Goal: Task Accomplishment & Management: Use online tool/utility

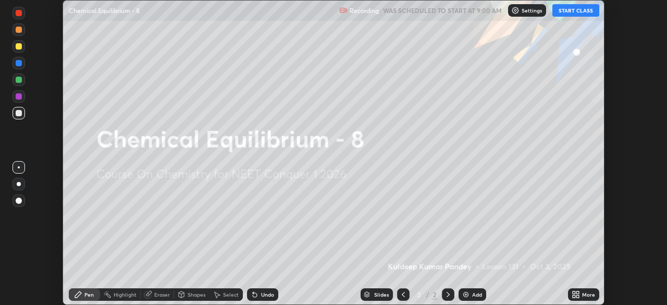
scroll to position [305, 666]
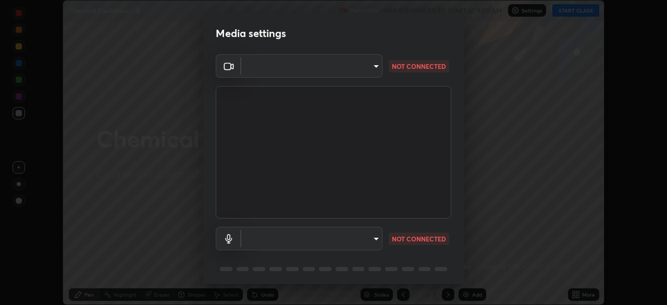
type input "6c2cbd707de14d6f22ad6aa38dcece7be3c4addb00b53b9d4bb55d2e14cdbb5a"
click at [363, 238] on body "Erase all Chemical Equilibrium - 8 Recording WAS SCHEDULED TO START AT 9:00 AM …" at bounding box center [333, 152] width 667 height 305
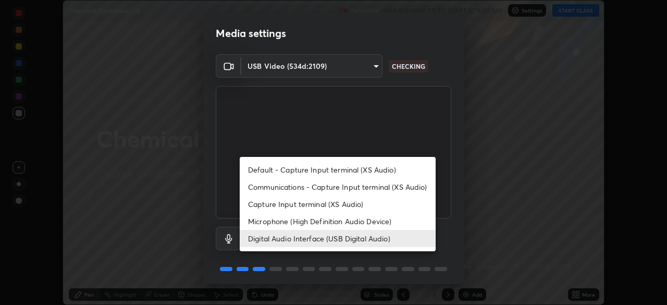
click at [367, 223] on li "Microphone (High Definition Audio Device)" at bounding box center [338, 220] width 196 height 17
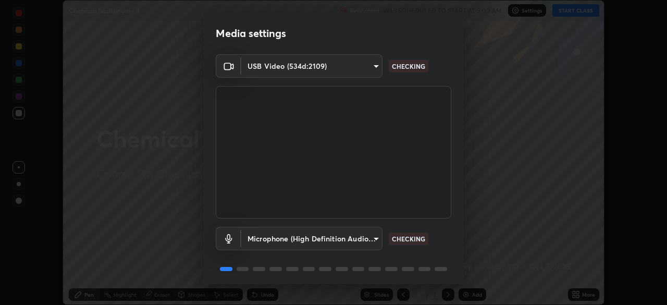
click at [354, 240] on body "Erase all Chemical Equilibrium - 8 Recording WAS SCHEDULED TO START AT 9:00 AM …" at bounding box center [333, 152] width 667 height 305
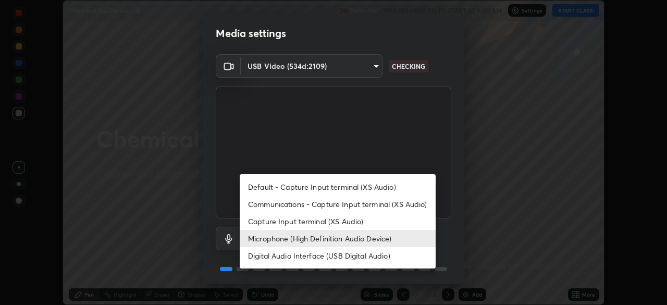
click at [389, 256] on li "Digital Audio Interface (USB Digital Audio)" at bounding box center [338, 255] width 196 height 17
type input "c108463416e0f654911d3f2d5d8dc70540b561df972e8d28c90434f423b2e045"
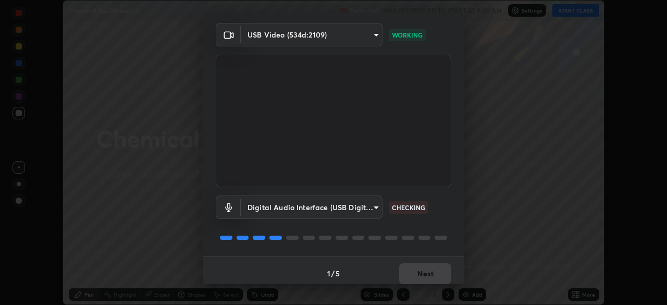
scroll to position [37, 0]
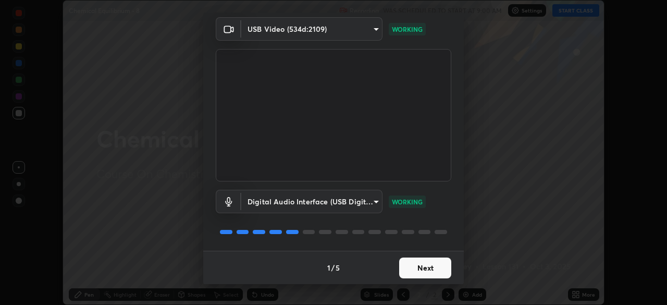
click at [421, 268] on button "Next" at bounding box center [425, 267] width 52 height 21
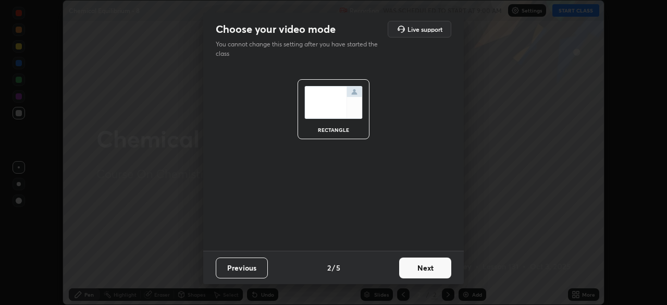
scroll to position [0, 0]
click at [425, 271] on button "Next" at bounding box center [425, 267] width 52 height 21
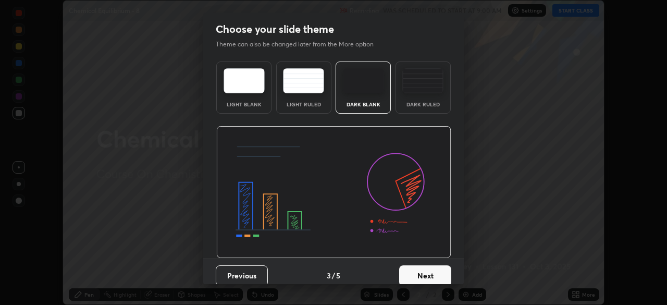
click at [431, 271] on button "Next" at bounding box center [425, 275] width 52 height 21
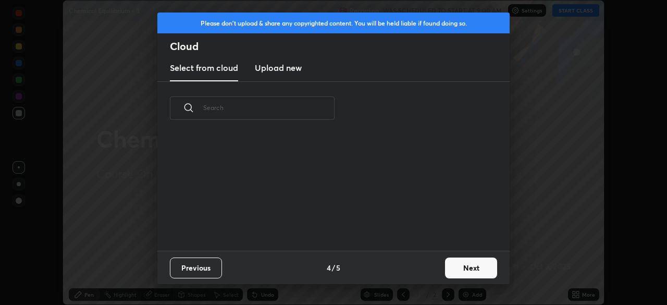
click at [435, 273] on div "Previous 4 / 5 Next" at bounding box center [333, 266] width 352 height 33
click at [457, 270] on button "Next" at bounding box center [471, 267] width 52 height 21
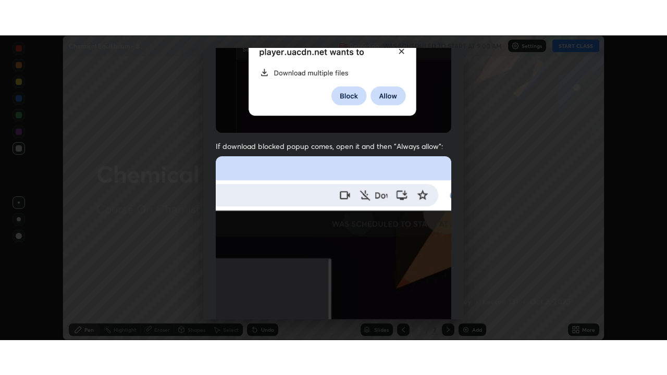
scroll to position [249, 0]
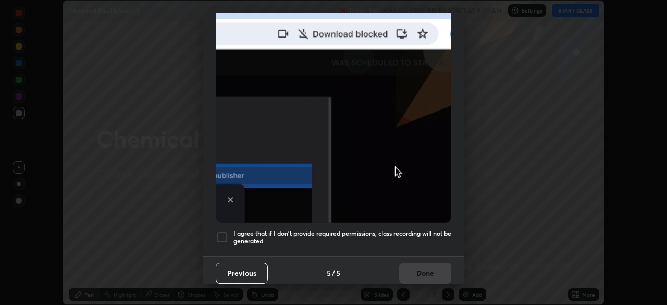
click at [371, 231] on h5 "I agree that if I don't provide required permissions, class recording will not …" at bounding box center [342, 237] width 218 height 16
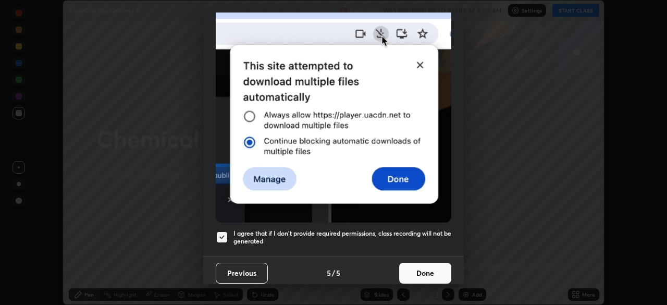
click at [417, 275] on button "Done" at bounding box center [425, 272] width 52 height 21
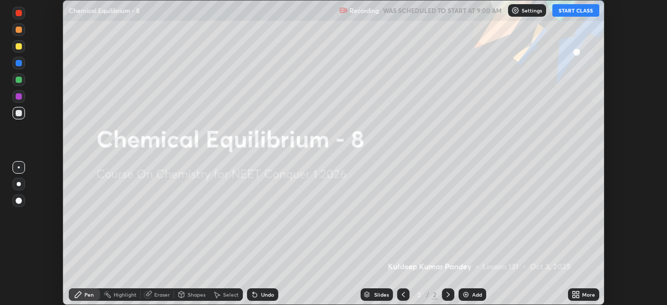
click at [578, 14] on button "START CLASS" at bounding box center [575, 10] width 47 height 12
click at [581, 295] on div "More" at bounding box center [583, 294] width 31 height 12
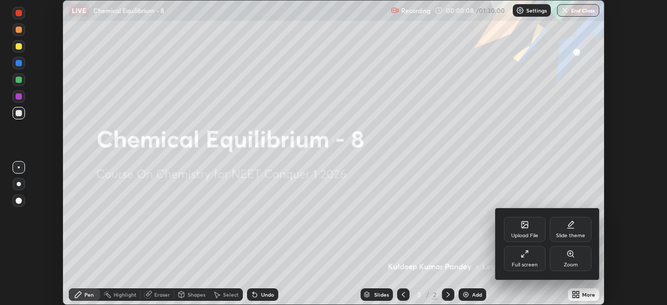
click at [532, 263] on div "Full screen" at bounding box center [524, 264] width 26 height 5
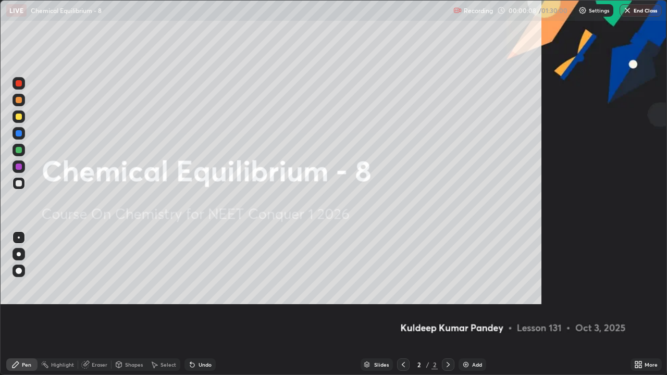
scroll to position [375, 667]
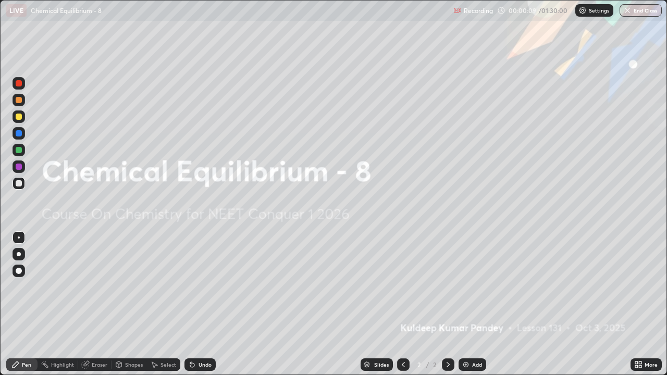
click at [469, 304] on img at bounding box center [465, 364] width 8 height 8
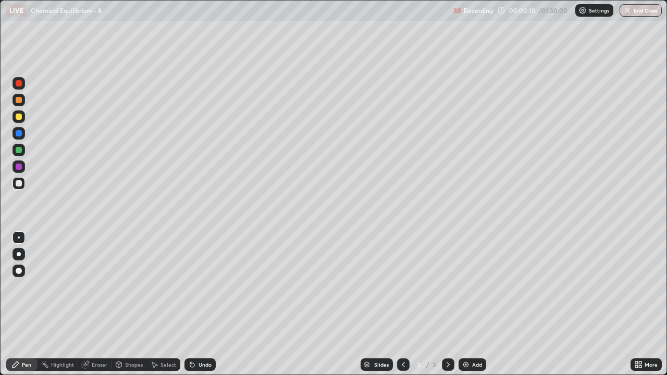
click at [469, 304] on div "Add" at bounding box center [472, 364] width 28 height 12
click at [467, 304] on img at bounding box center [465, 364] width 8 height 8
click at [468, 304] on img at bounding box center [465, 364] width 8 height 8
click at [467, 304] on img at bounding box center [465, 364] width 8 height 8
click at [466, 304] on img at bounding box center [465, 364] width 8 height 8
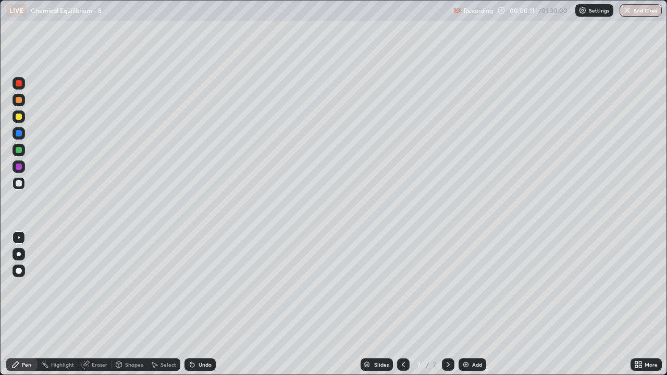
click at [466, 304] on img at bounding box center [465, 364] width 8 height 8
click at [465, 304] on img at bounding box center [465, 364] width 8 height 8
click at [464, 304] on img at bounding box center [465, 364] width 8 height 8
click at [463, 304] on img at bounding box center [465, 364] width 8 height 8
click at [464, 304] on img at bounding box center [465, 364] width 8 height 8
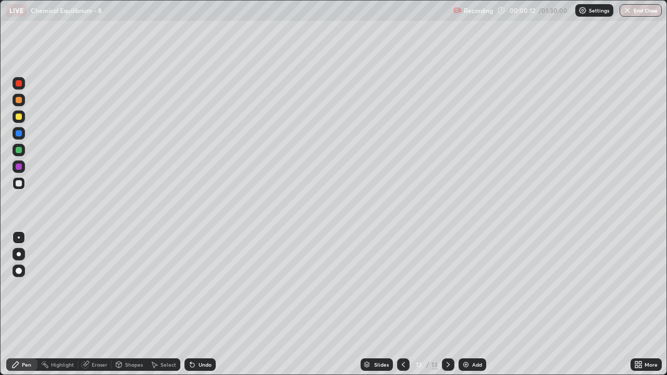
click at [464, 304] on img at bounding box center [465, 364] width 8 height 8
click at [465, 304] on img at bounding box center [465, 364] width 8 height 8
click at [466, 304] on img at bounding box center [465, 364] width 8 height 8
click at [463, 304] on div "Add" at bounding box center [472, 364] width 28 height 12
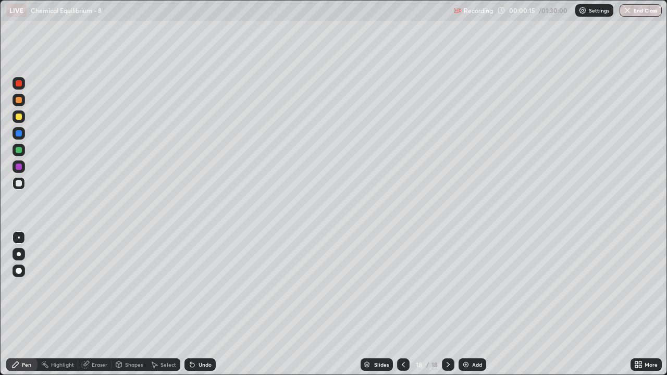
click at [464, 304] on div "Add" at bounding box center [472, 364] width 28 height 12
click at [463, 304] on img at bounding box center [465, 364] width 8 height 8
click at [464, 304] on div "Add" at bounding box center [473, 364] width 28 height 12
click at [464, 304] on img at bounding box center [465, 364] width 8 height 8
click at [463, 304] on img at bounding box center [465, 364] width 8 height 8
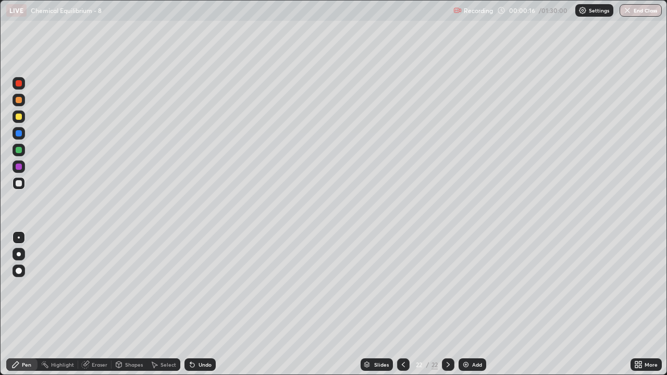
click at [463, 304] on img at bounding box center [465, 364] width 8 height 8
click at [464, 304] on img at bounding box center [465, 364] width 8 height 8
click at [463, 304] on img at bounding box center [465, 364] width 8 height 8
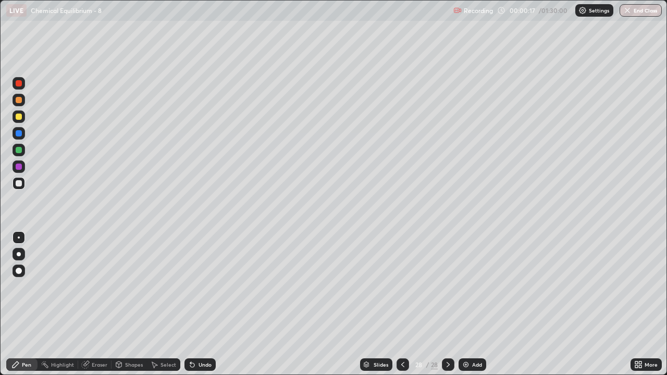
click at [463, 304] on img at bounding box center [465, 364] width 8 height 8
click at [464, 304] on img at bounding box center [465, 364] width 8 height 8
click at [464, 304] on img at bounding box center [466, 364] width 8 height 8
click at [464, 304] on img at bounding box center [465, 364] width 8 height 8
click at [401, 304] on icon at bounding box center [402, 364] width 3 height 5
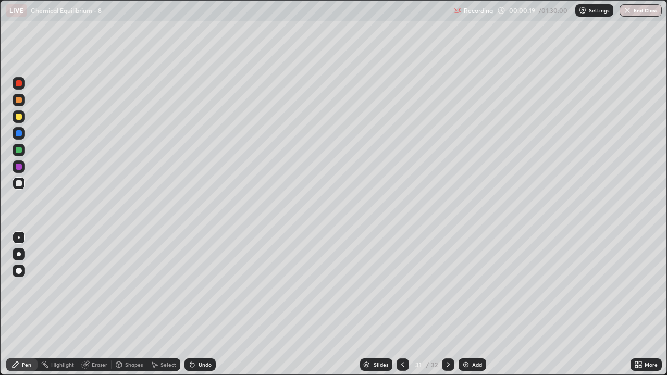
click at [401, 304] on icon at bounding box center [402, 364] width 8 height 8
click at [397, 304] on div at bounding box center [402, 364] width 12 height 12
click at [396, 304] on div at bounding box center [402, 364] width 12 height 12
click at [401, 304] on icon at bounding box center [402, 364] width 8 height 8
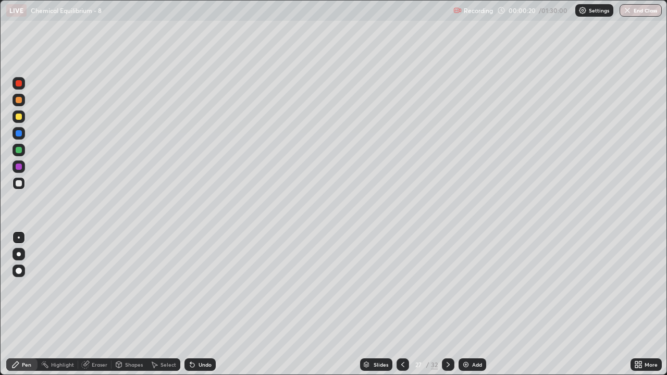
click at [401, 304] on icon at bounding box center [402, 364] width 8 height 8
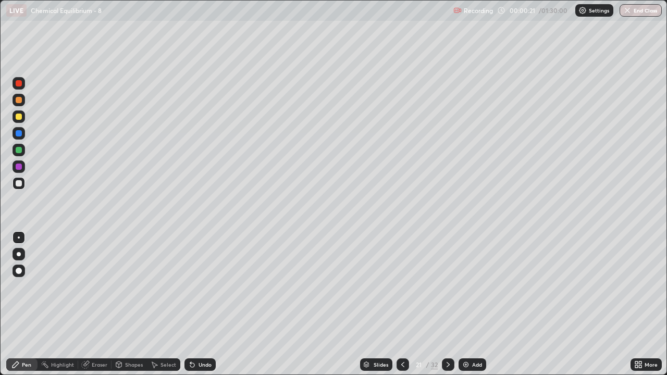
click at [401, 304] on icon at bounding box center [402, 364] width 8 height 8
click at [397, 304] on div at bounding box center [402, 364] width 12 height 12
click at [401, 304] on icon at bounding box center [402, 364] width 8 height 8
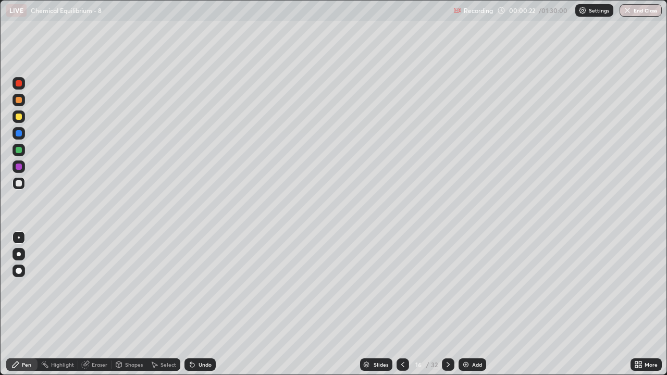
click at [401, 304] on icon at bounding box center [402, 364] width 8 height 8
click at [397, 304] on div at bounding box center [402, 364] width 12 height 12
click at [401, 304] on icon at bounding box center [402, 364] width 8 height 8
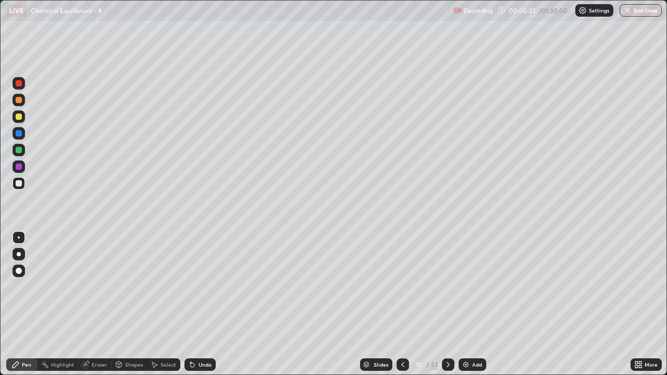
click at [401, 304] on icon at bounding box center [402, 364] width 8 height 8
click at [397, 304] on div at bounding box center [402, 364] width 12 height 12
click at [401, 304] on icon at bounding box center [402, 364] width 8 height 8
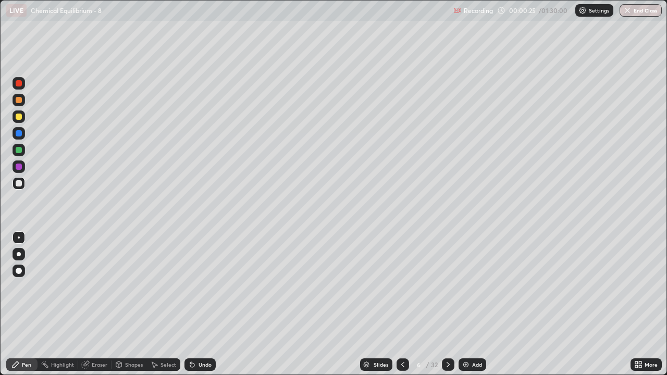
click at [401, 304] on icon at bounding box center [402, 364] width 8 height 8
click at [446, 304] on icon at bounding box center [448, 364] width 8 height 8
click at [447, 304] on icon at bounding box center [448, 364] width 8 height 8
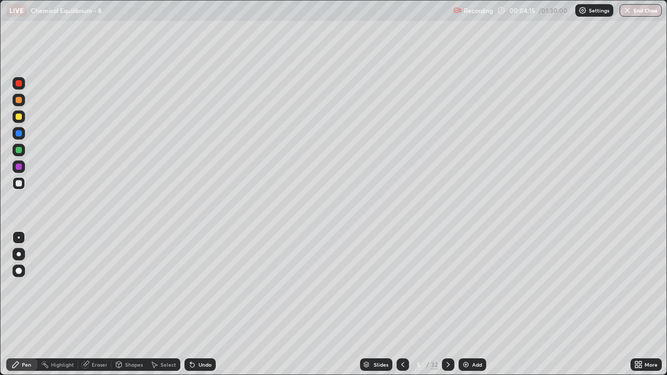
click at [28, 304] on div "Pen" at bounding box center [21, 364] width 31 height 12
click at [19, 254] on div at bounding box center [19, 254] width 4 height 4
click at [447, 304] on icon at bounding box center [448, 364] width 8 height 8
click at [101, 304] on div "Eraser" at bounding box center [100, 364] width 16 height 5
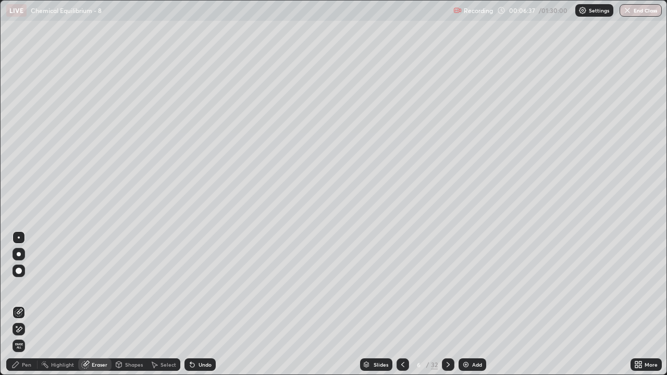
click at [30, 304] on div "Pen" at bounding box center [26, 364] width 9 height 5
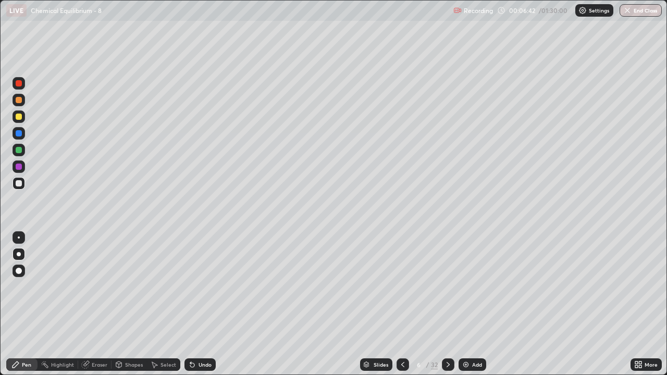
click at [97, 304] on div "Eraser" at bounding box center [94, 364] width 33 height 12
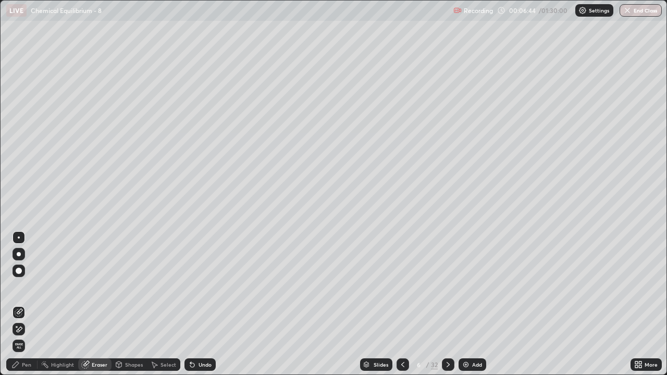
click at [30, 304] on div "Pen" at bounding box center [26, 364] width 9 height 5
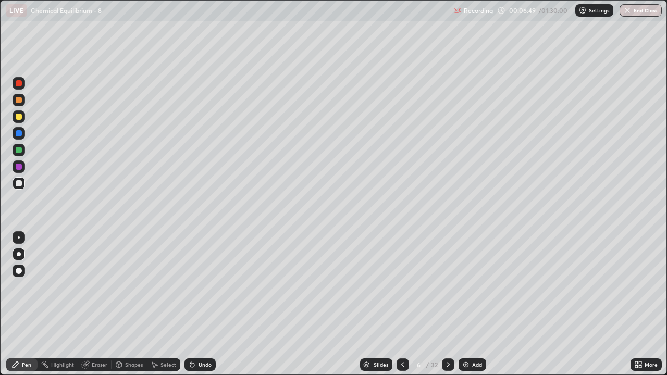
click at [96, 304] on div "Eraser" at bounding box center [100, 364] width 16 height 5
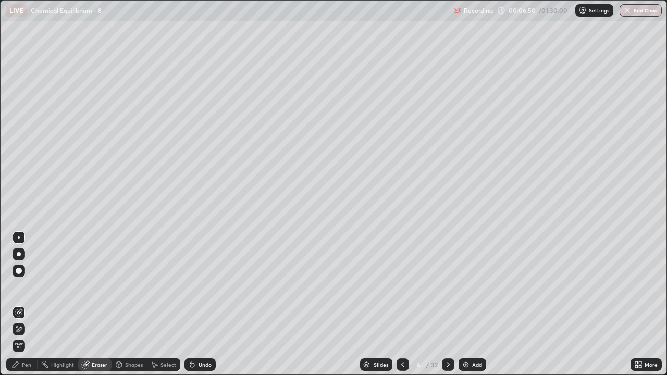
click at [32, 304] on div "Pen" at bounding box center [21, 364] width 31 height 12
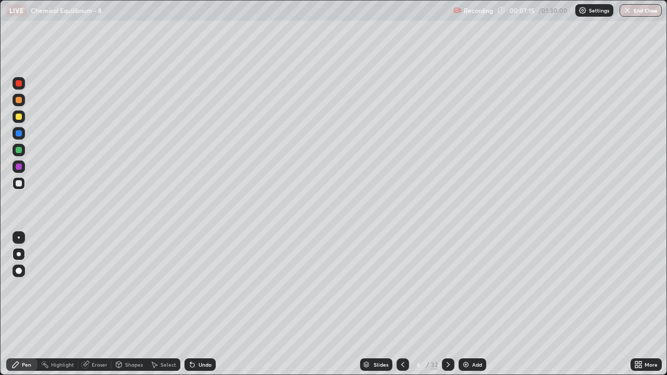
click at [95, 304] on div "Eraser" at bounding box center [100, 364] width 16 height 5
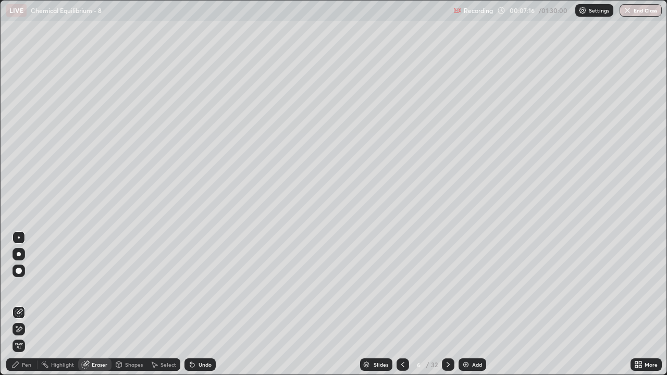
click at [30, 304] on div "Pen" at bounding box center [26, 364] width 9 height 5
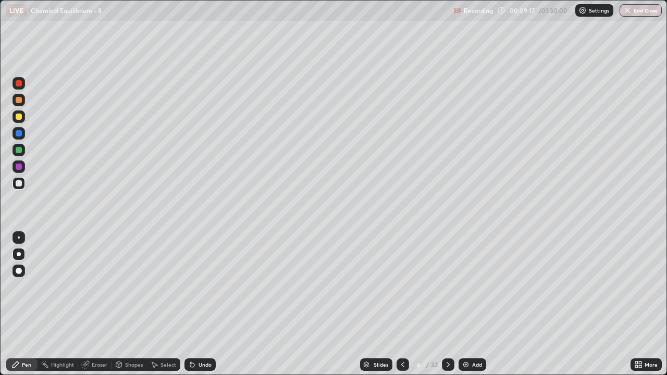
click at [102, 304] on div "Eraser" at bounding box center [100, 364] width 16 height 5
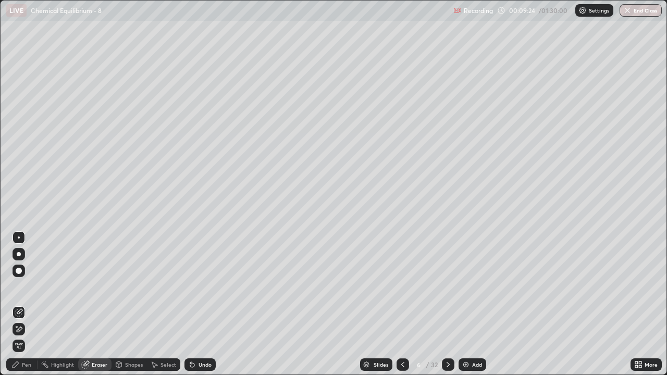
click at [98, 304] on div "Eraser" at bounding box center [100, 364] width 16 height 5
click at [30, 304] on div "Pen" at bounding box center [26, 364] width 9 height 5
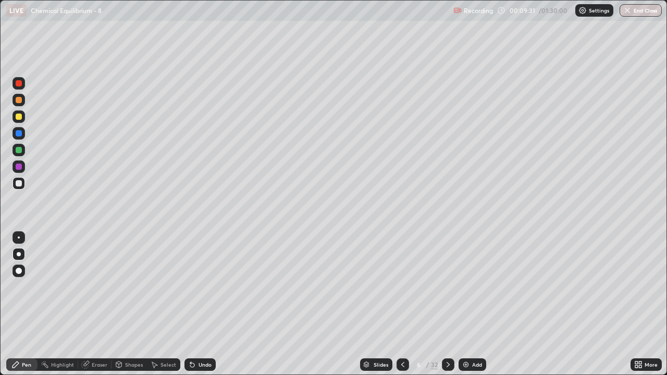
click at [94, 304] on div "Eraser" at bounding box center [94, 364] width 33 height 12
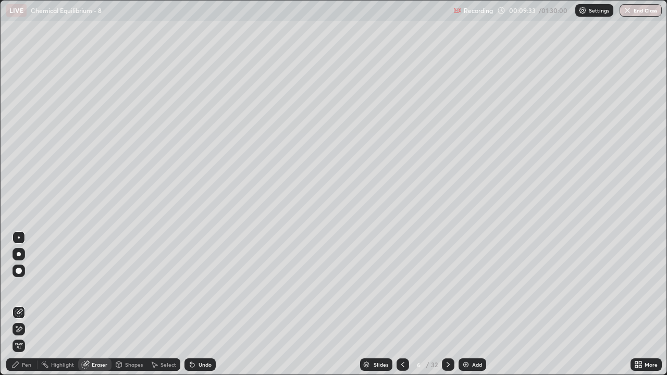
click at [25, 304] on div "Pen" at bounding box center [26, 364] width 9 height 5
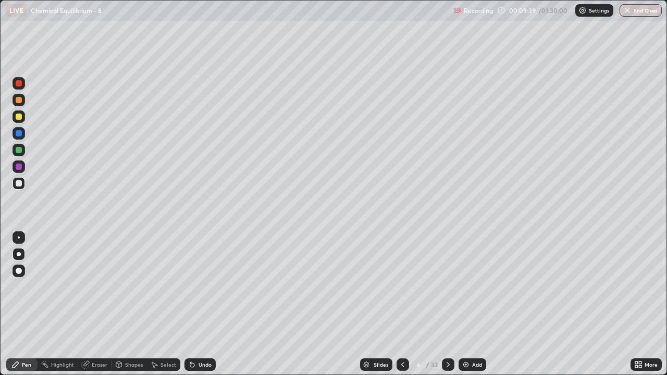
click at [96, 304] on div "Eraser" at bounding box center [100, 364] width 16 height 5
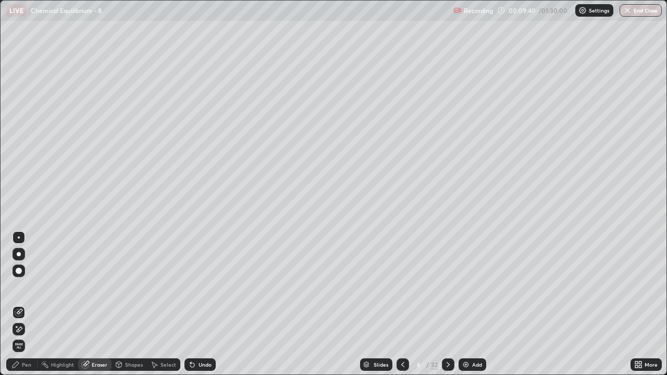
click at [27, 304] on div "Pen" at bounding box center [26, 364] width 9 height 5
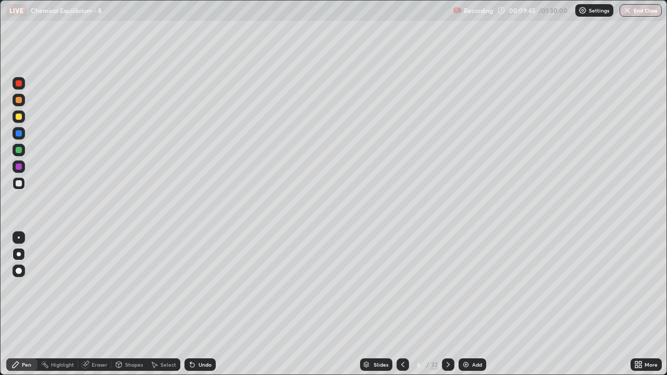
click at [104, 304] on div "Eraser" at bounding box center [100, 364] width 16 height 5
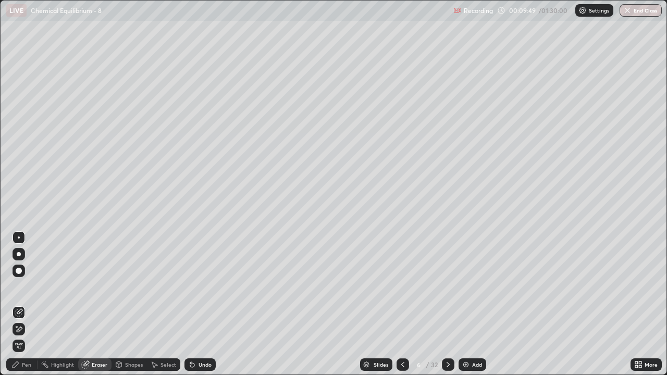
click at [28, 304] on div "Pen" at bounding box center [21, 364] width 31 height 12
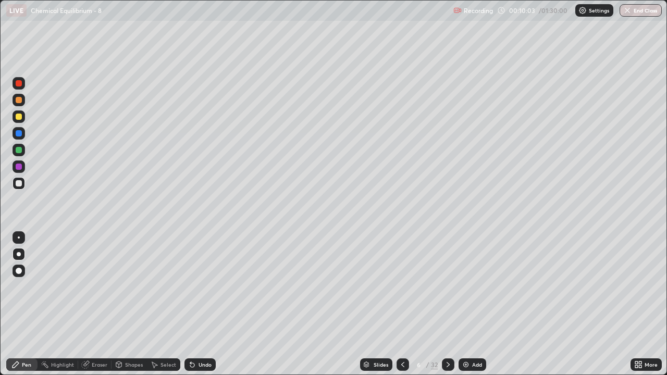
click at [447, 304] on icon at bounding box center [448, 364] width 8 height 8
click at [403, 304] on icon at bounding box center [402, 364] width 8 height 8
click at [99, 304] on div "Eraser" at bounding box center [100, 364] width 16 height 5
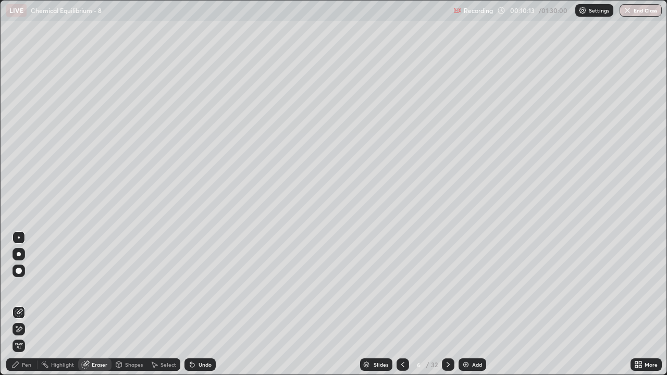
click at [27, 304] on div "Pen" at bounding box center [26, 364] width 9 height 5
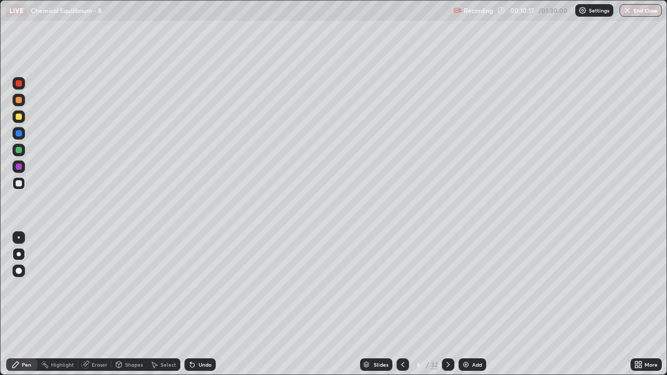
click at [103, 304] on div "Eraser" at bounding box center [100, 364] width 16 height 5
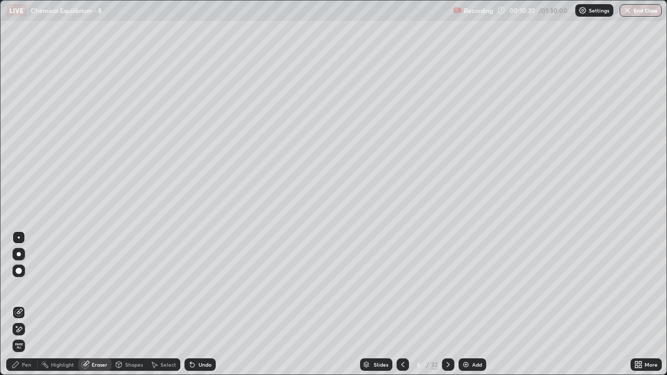
click at [28, 304] on div "Pen" at bounding box center [21, 364] width 31 height 12
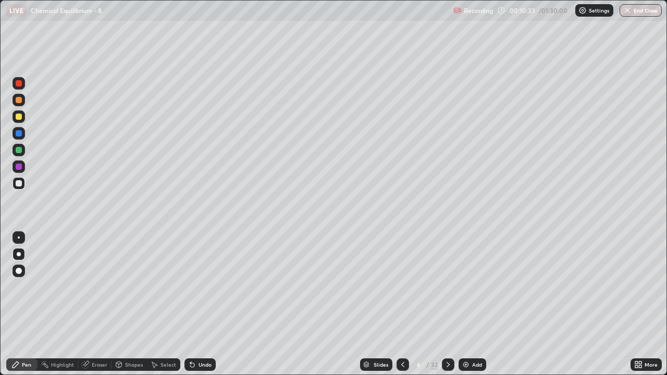
click at [447, 304] on icon at bounding box center [448, 364] width 8 height 8
click at [401, 304] on icon at bounding box center [402, 364] width 8 height 8
click at [448, 304] on icon at bounding box center [447, 364] width 3 height 5
click at [403, 304] on icon at bounding box center [402, 364] width 3 height 5
click at [448, 304] on icon at bounding box center [448, 364] width 8 height 8
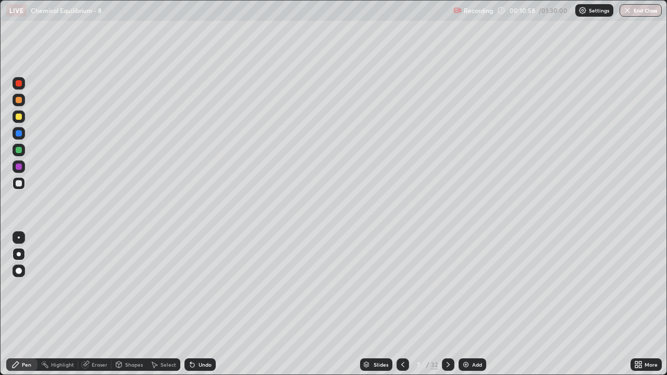
click at [401, 304] on icon at bounding box center [402, 364] width 8 height 8
click at [445, 304] on div at bounding box center [448, 364] width 12 height 12
click at [401, 304] on icon at bounding box center [402, 364] width 3 height 5
click at [447, 304] on icon at bounding box center [448, 364] width 8 height 8
click at [403, 304] on icon at bounding box center [402, 364] width 8 height 8
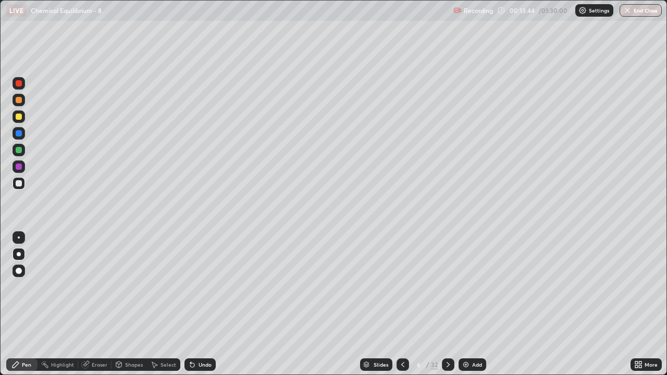
click at [446, 304] on icon at bounding box center [447, 364] width 3 height 5
click at [101, 304] on div "Eraser" at bounding box center [100, 364] width 16 height 5
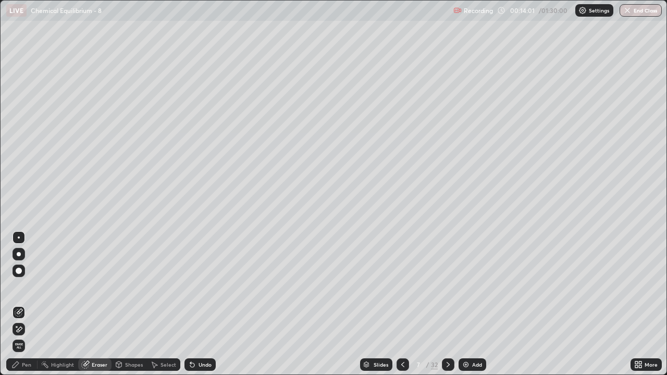
click at [96, 304] on div "Eraser" at bounding box center [94, 364] width 33 height 12
click at [24, 304] on div "Pen" at bounding box center [21, 364] width 31 height 12
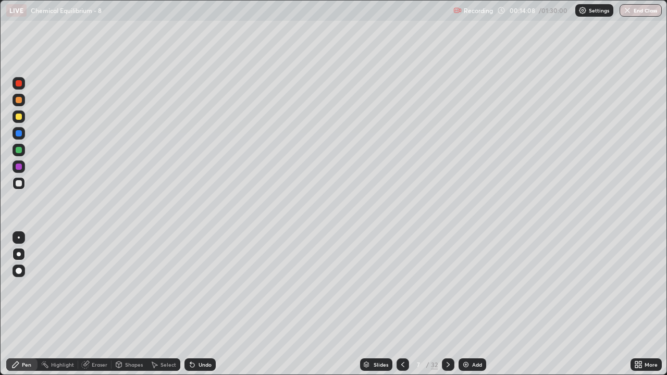
click at [98, 304] on div "Eraser" at bounding box center [94, 364] width 33 height 12
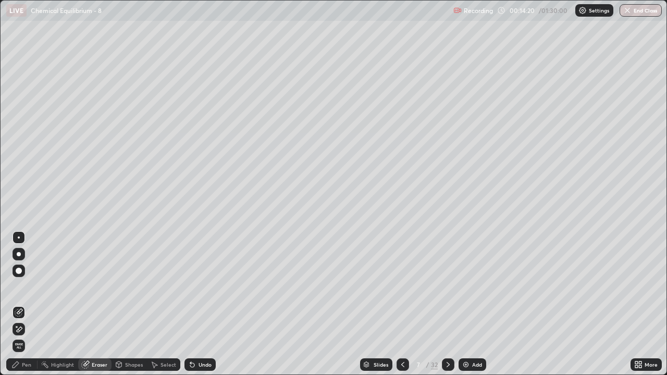
click at [24, 304] on div "Pen" at bounding box center [26, 364] width 9 height 5
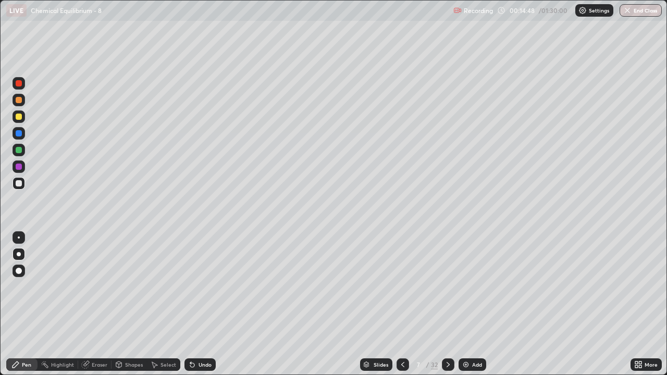
click at [102, 304] on div "Eraser" at bounding box center [100, 364] width 16 height 5
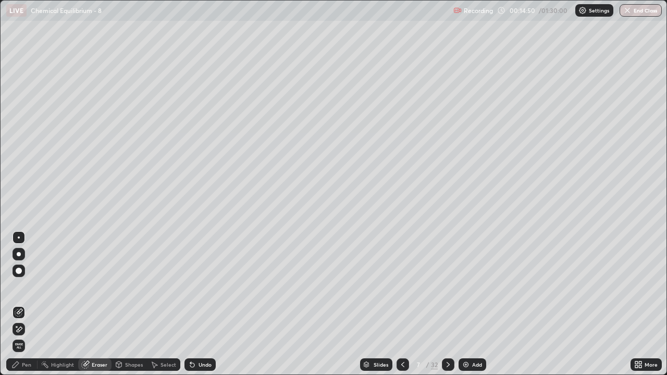
click at [27, 304] on div "Pen" at bounding box center [26, 364] width 9 height 5
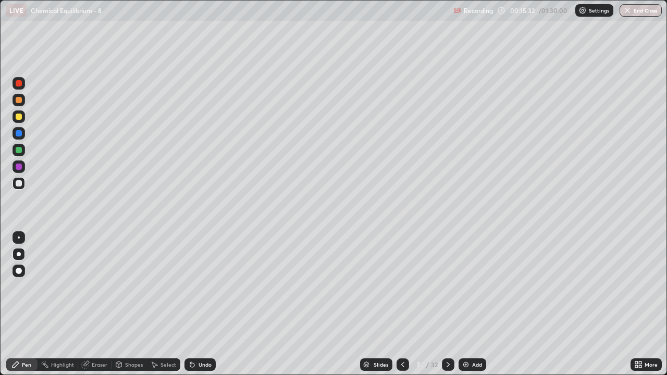
click at [105, 304] on div "Eraser" at bounding box center [94, 364] width 33 height 12
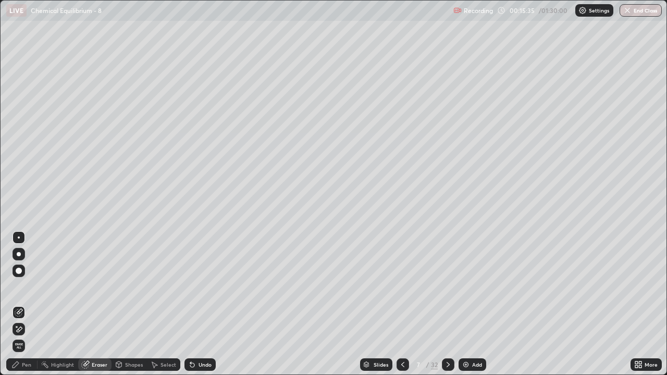
click at [24, 304] on div "Pen" at bounding box center [21, 364] width 31 height 12
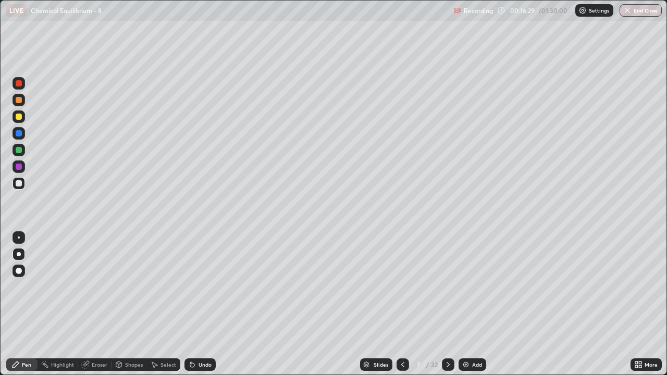
click at [401, 304] on icon at bounding box center [402, 364] width 3 height 5
click at [447, 304] on icon at bounding box center [448, 364] width 8 height 8
click at [96, 304] on div "Eraser" at bounding box center [100, 364] width 16 height 5
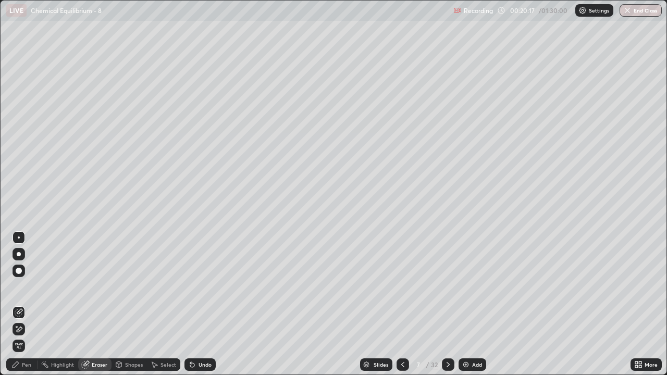
click at [97, 304] on div "Eraser" at bounding box center [100, 364] width 16 height 5
click at [24, 304] on div "Pen" at bounding box center [21, 364] width 31 height 12
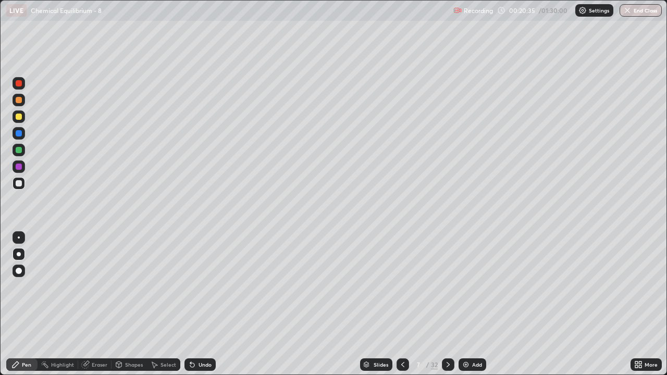
click at [102, 304] on div "Eraser" at bounding box center [100, 364] width 16 height 5
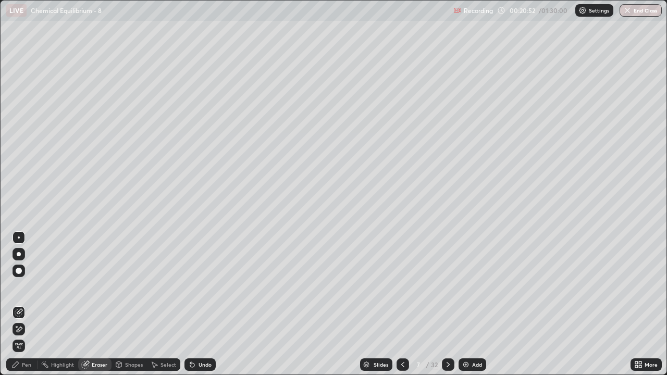
click at [27, 304] on div "Pen" at bounding box center [26, 364] width 9 height 5
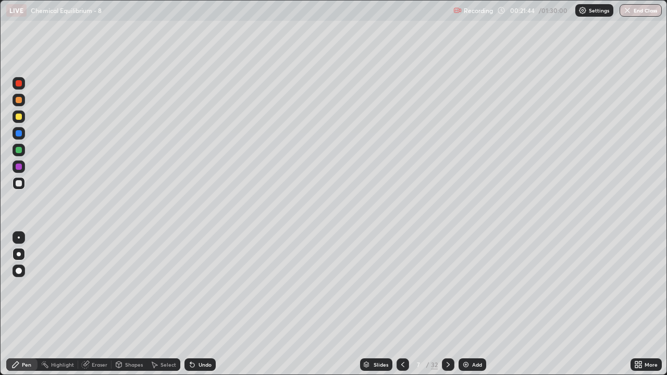
click at [363, 304] on div "Slides" at bounding box center [376, 364] width 32 height 12
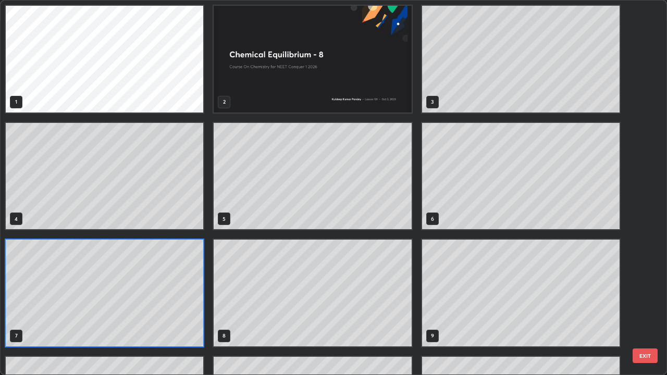
scroll to position [371, 660]
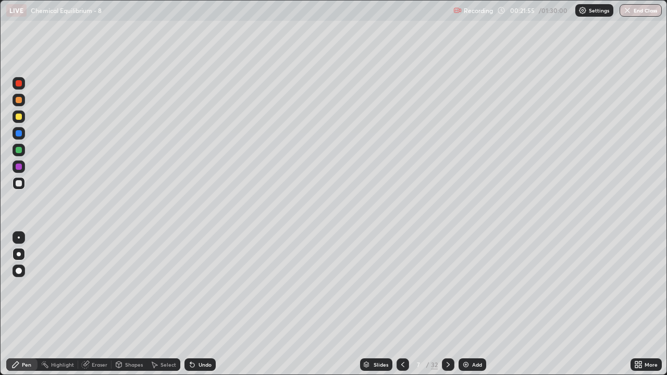
click at [403, 304] on icon at bounding box center [402, 364] width 8 height 8
click at [447, 304] on icon at bounding box center [448, 364] width 8 height 8
click at [401, 304] on icon at bounding box center [402, 364] width 8 height 8
click at [447, 304] on div at bounding box center [448, 364] width 12 height 12
click at [447, 304] on icon at bounding box center [448, 364] width 8 height 8
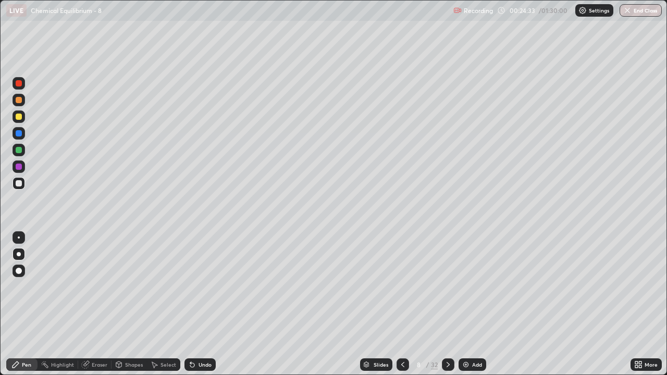
click at [448, 304] on icon at bounding box center [448, 364] width 8 height 8
click at [402, 304] on icon at bounding box center [402, 364] width 3 height 5
click at [401, 304] on icon at bounding box center [402, 364] width 8 height 8
click at [447, 304] on icon at bounding box center [447, 364] width 3 height 5
click at [96, 304] on div "Eraser" at bounding box center [100, 364] width 16 height 5
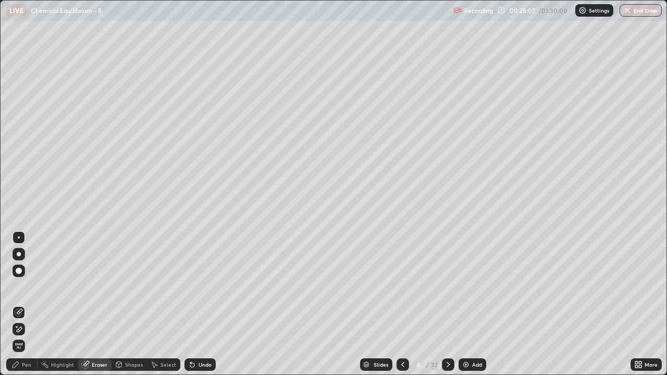
click at [26, 304] on div "Pen" at bounding box center [21, 364] width 31 height 12
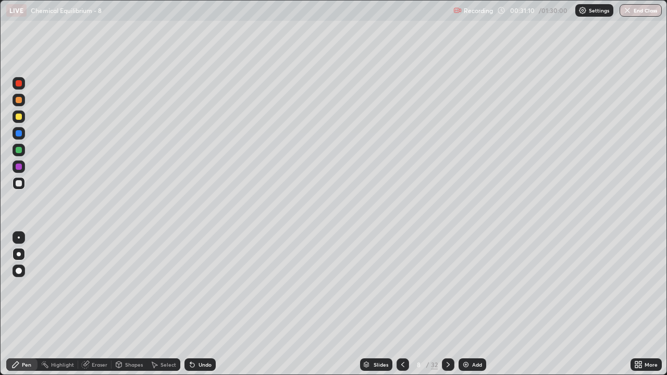
click at [448, 304] on icon at bounding box center [447, 364] width 3 height 5
click at [99, 304] on div "Eraser" at bounding box center [100, 364] width 16 height 5
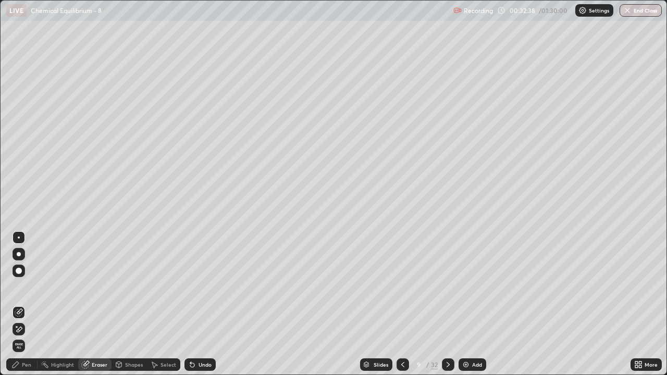
click at [28, 304] on div "Pen" at bounding box center [26, 364] width 9 height 5
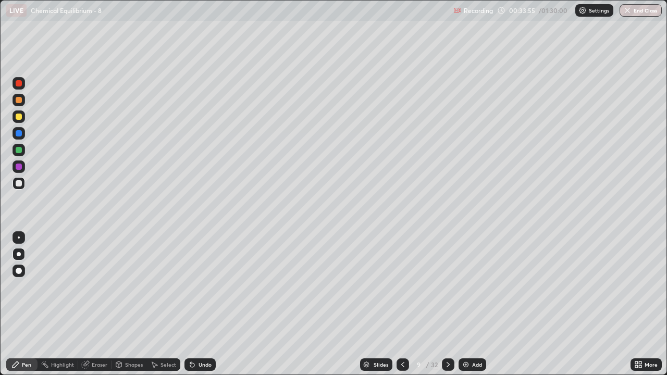
click at [104, 304] on div "Eraser" at bounding box center [100, 364] width 16 height 5
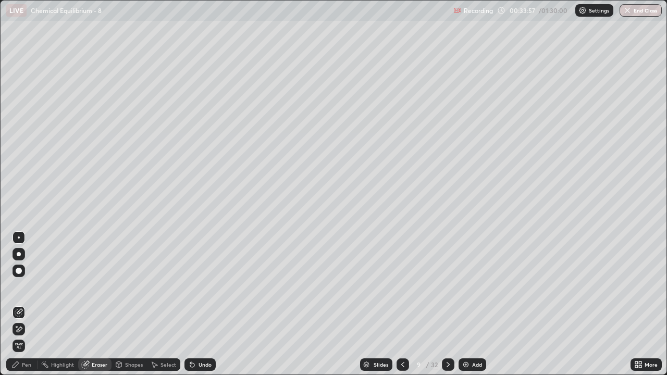
click at [34, 304] on div "Pen" at bounding box center [21, 364] width 31 height 12
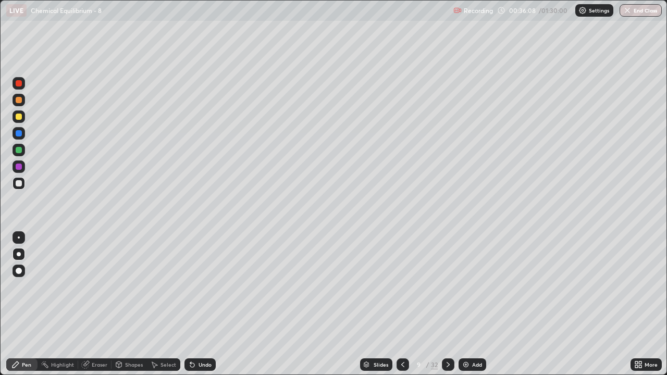
click at [449, 304] on icon at bounding box center [448, 364] width 8 height 8
click at [103, 304] on div "Eraser" at bounding box center [94, 364] width 33 height 12
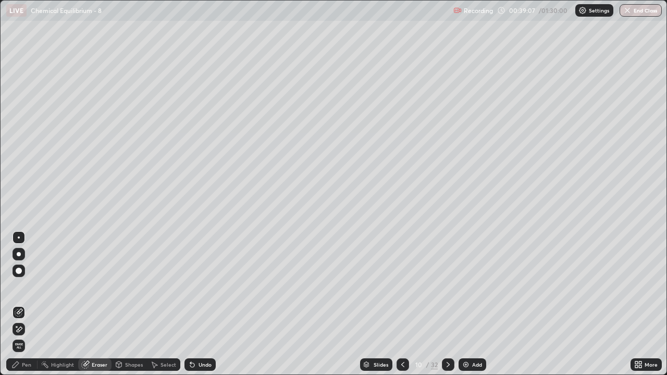
click at [29, 304] on div "Pen" at bounding box center [26, 364] width 9 height 5
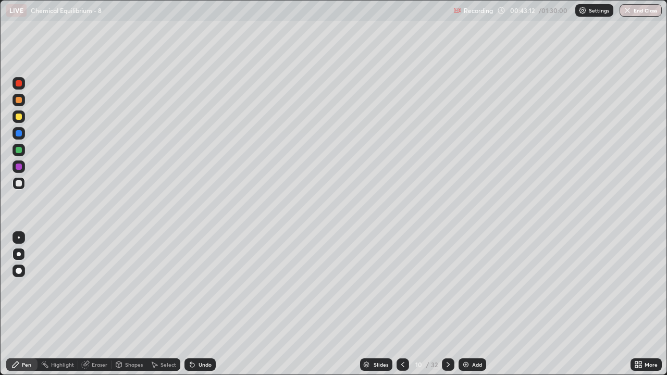
click at [448, 304] on icon at bounding box center [447, 364] width 3 height 5
click at [95, 304] on div "Eraser" at bounding box center [100, 364] width 16 height 5
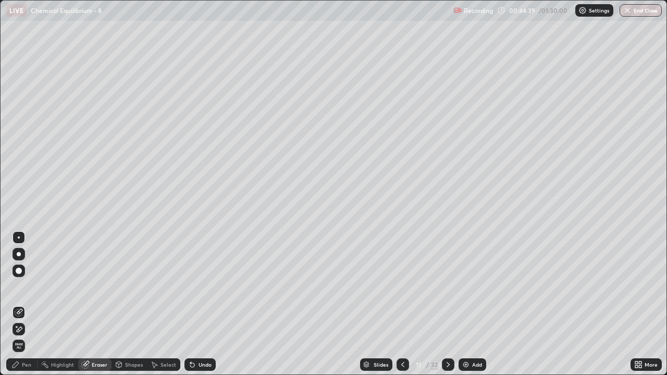
click at [27, 304] on div "Pen" at bounding box center [26, 364] width 9 height 5
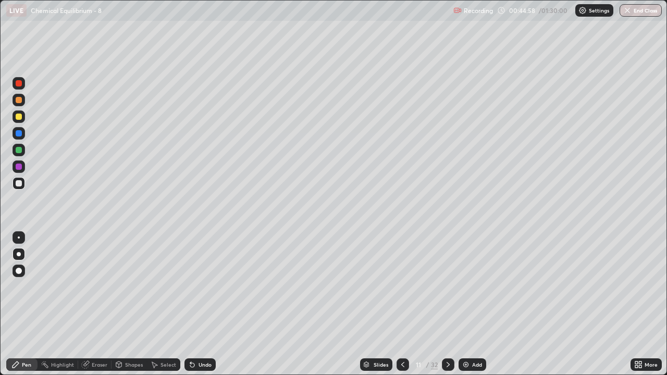
click at [96, 304] on div "Eraser" at bounding box center [100, 364] width 16 height 5
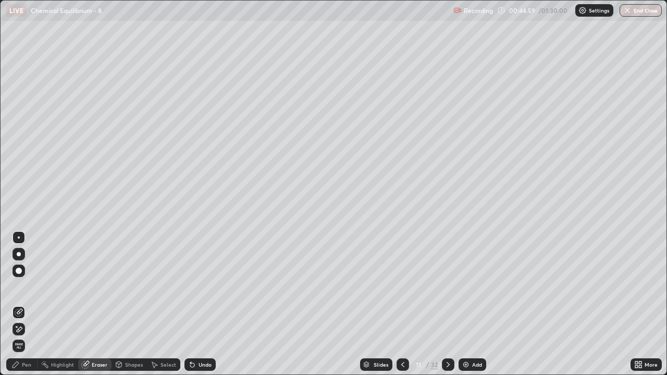
click at [32, 304] on div "Pen" at bounding box center [21, 364] width 31 height 12
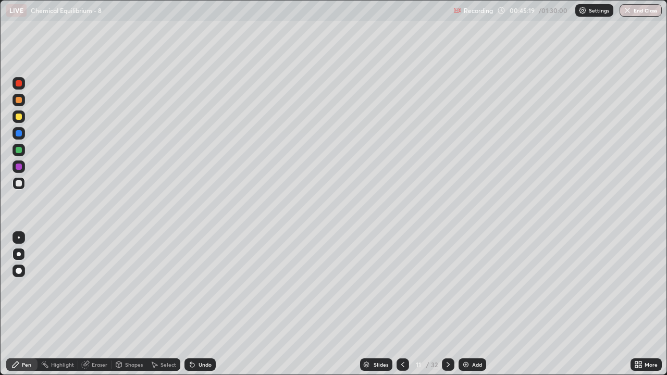
click at [101, 304] on div "Eraser" at bounding box center [100, 364] width 16 height 5
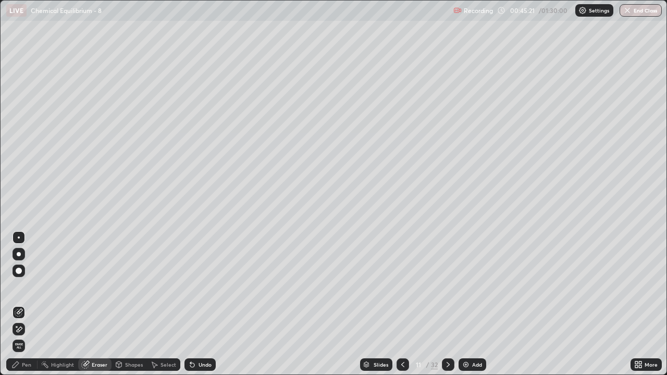
click at [29, 304] on div "Pen" at bounding box center [26, 364] width 9 height 5
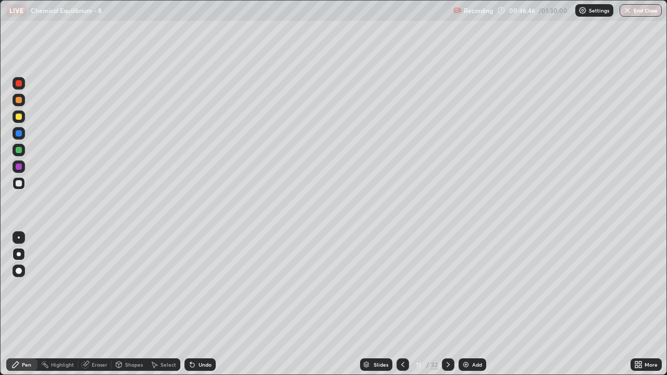
click at [99, 304] on div "Eraser" at bounding box center [100, 364] width 16 height 5
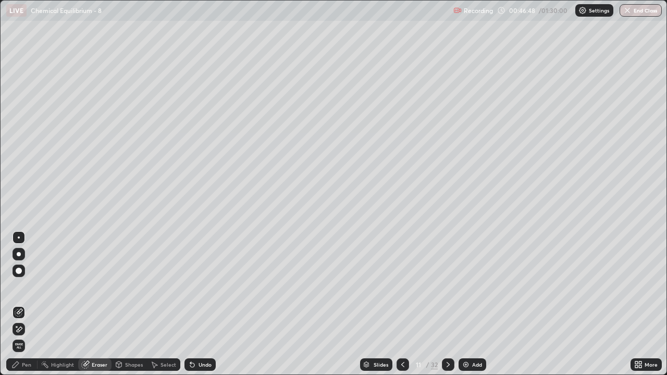
click at [27, 304] on div "Pen" at bounding box center [26, 364] width 9 height 5
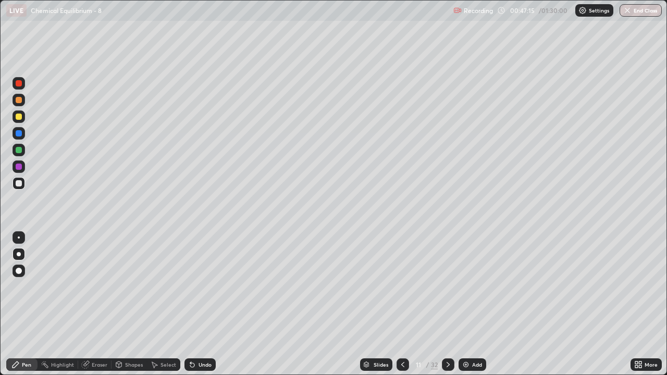
click at [97, 304] on div "Eraser" at bounding box center [100, 364] width 16 height 5
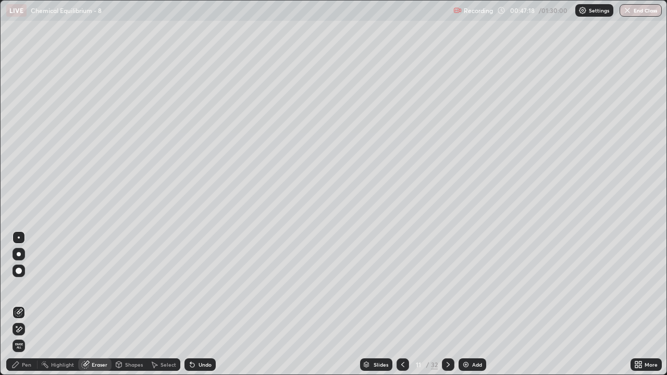
click at [27, 304] on div "Pen" at bounding box center [26, 364] width 9 height 5
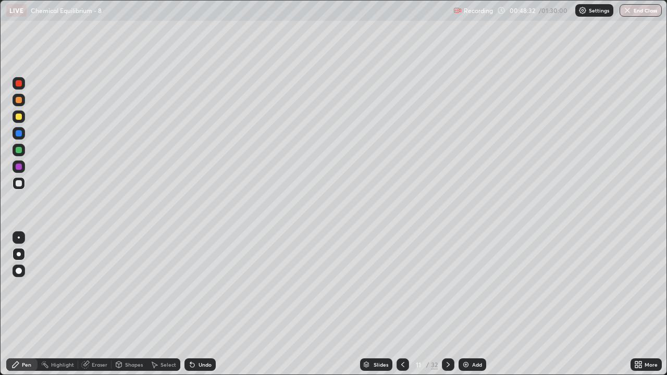
click at [244, 304] on div "Slides 11 / 32 Add" at bounding box center [423, 364] width 415 height 21
click at [94, 304] on div "Eraser" at bounding box center [100, 364] width 16 height 5
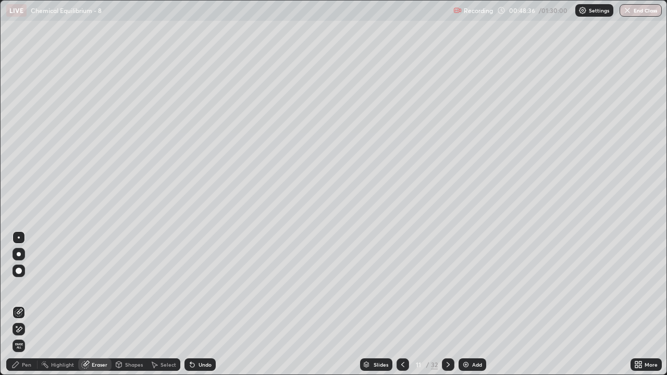
click at [27, 304] on div "Pen" at bounding box center [26, 364] width 9 height 5
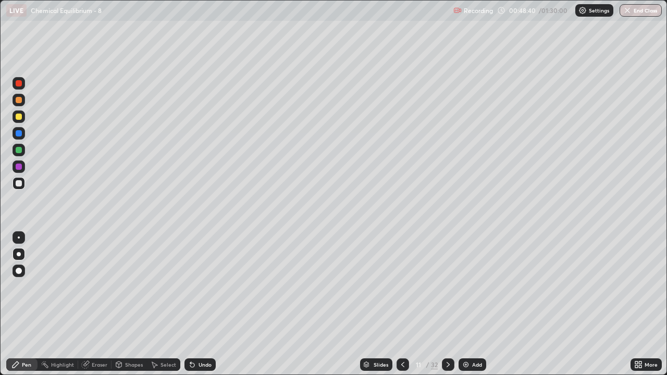
click at [259, 304] on div "Slides 11 / 32 Add" at bounding box center [423, 364] width 415 height 21
click at [448, 304] on icon at bounding box center [448, 364] width 8 height 8
click at [400, 304] on icon at bounding box center [402, 364] width 8 height 8
click at [97, 304] on div "Eraser" at bounding box center [94, 364] width 33 height 12
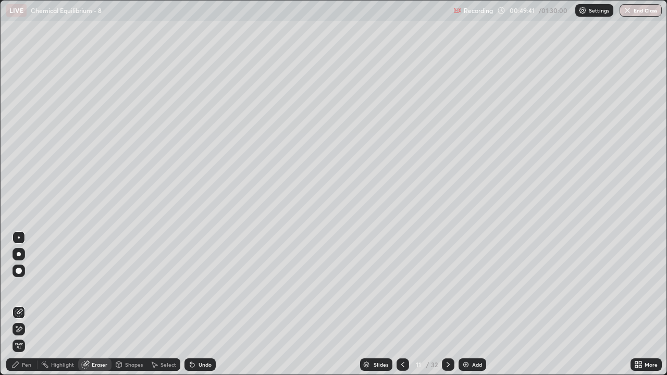
click at [31, 304] on div "Pen" at bounding box center [26, 364] width 9 height 5
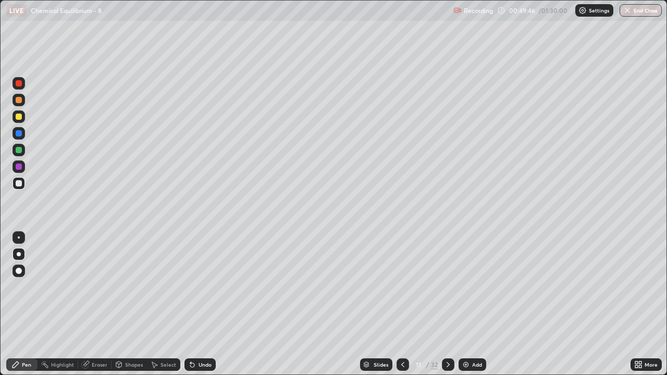
click at [291, 304] on div "Slides 11 / 32 Add" at bounding box center [423, 364] width 415 height 21
click at [293, 304] on div "Slides 11 / 32 Add" at bounding box center [423, 364] width 415 height 21
click at [448, 304] on icon at bounding box center [448, 364] width 8 height 8
click at [401, 304] on icon at bounding box center [402, 364] width 8 height 8
click at [447, 304] on icon at bounding box center [448, 364] width 8 height 8
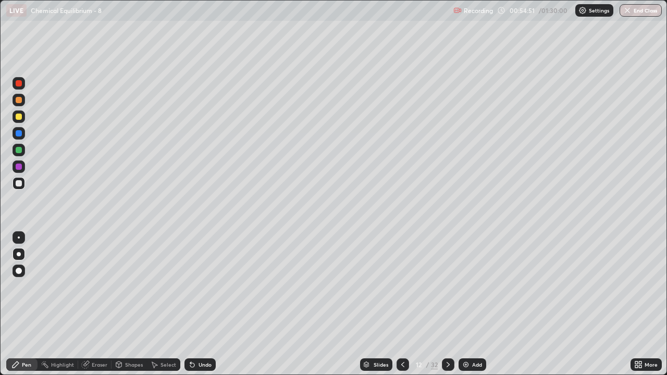
click at [102, 304] on div "Eraser" at bounding box center [94, 364] width 33 height 12
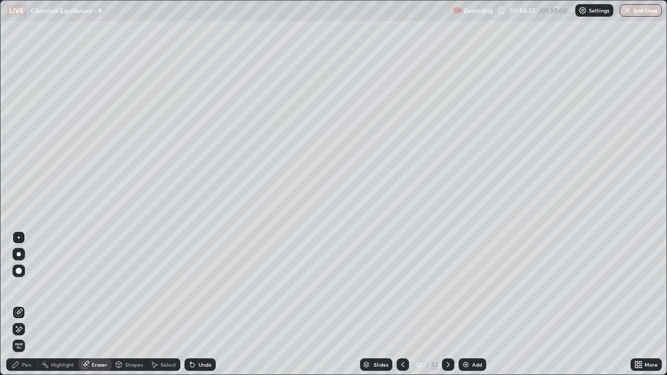
click at [95, 304] on div "Eraser" at bounding box center [100, 364] width 16 height 5
click at [29, 304] on div "Pen" at bounding box center [21, 364] width 31 height 12
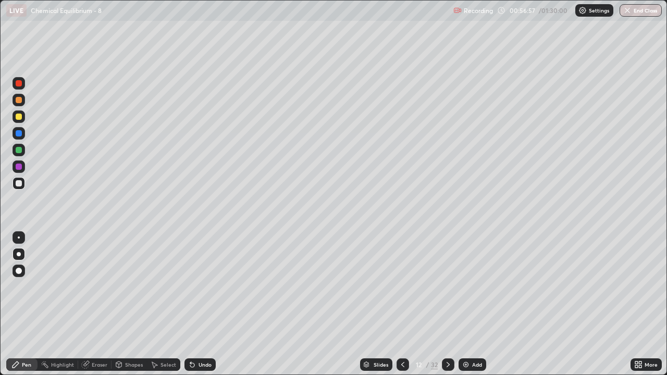
click at [448, 304] on icon at bounding box center [448, 364] width 8 height 8
click at [99, 304] on div "Eraser" at bounding box center [100, 364] width 16 height 5
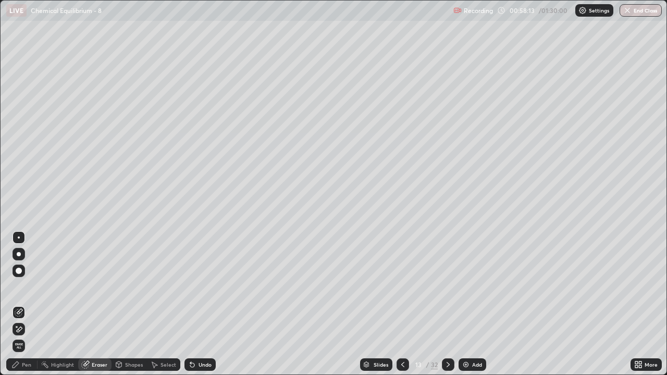
click at [30, 304] on div "Pen" at bounding box center [26, 364] width 9 height 5
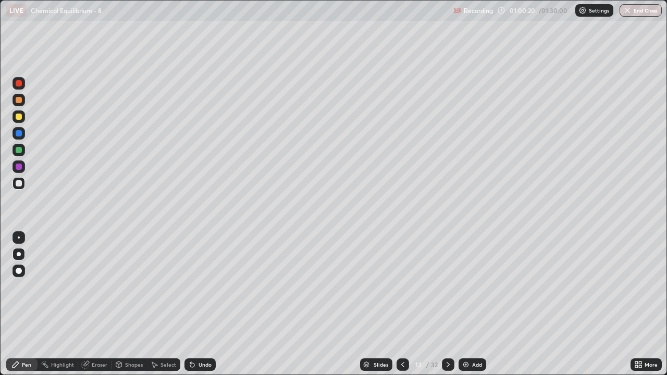
click at [450, 304] on div at bounding box center [448, 364] width 12 height 12
click at [101, 304] on div "Eraser" at bounding box center [100, 364] width 16 height 5
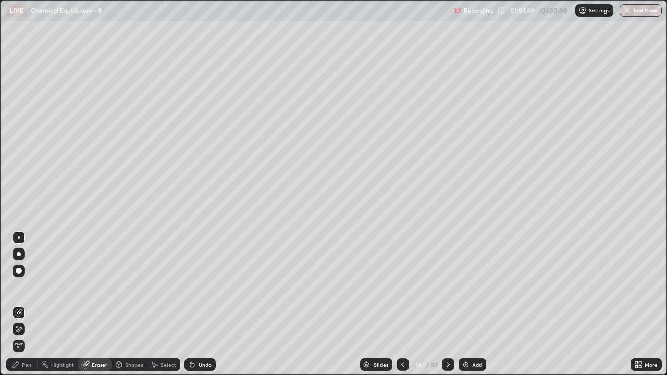
click at [28, 304] on div "Pen" at bounding box center [26, 364] width 9 height 5
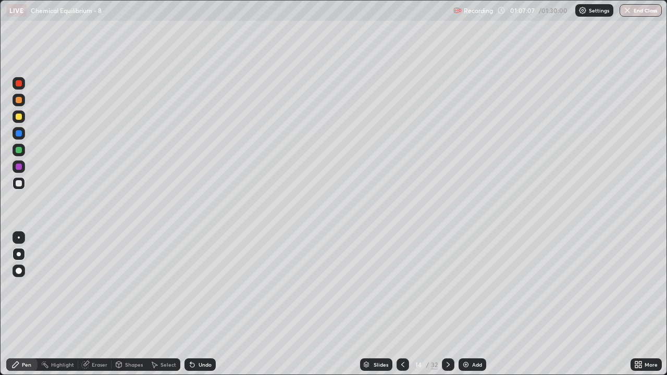
click at [446, 304] on icon at bounding box center [447, 364] width 3 height 5
click at [451, 304] on div at bounding box center [448, 364] width 12 height 12
click at [103, 304] on div "Eraser" at bounding box center [100, 364] width 16 height 5
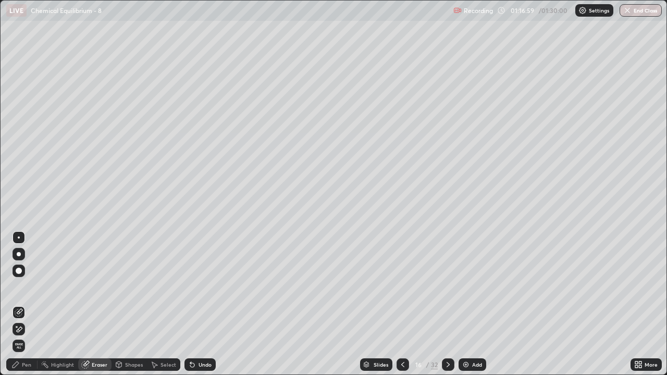
click at [28, 304] on div "Pen" at bounding box center [21, 364] width 31 height 12
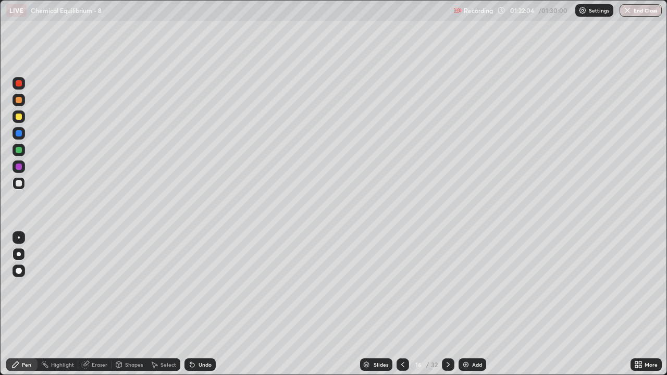
click at [99, 304] on div "Eraser" at bounding box center [100, 364] width 16 height 5
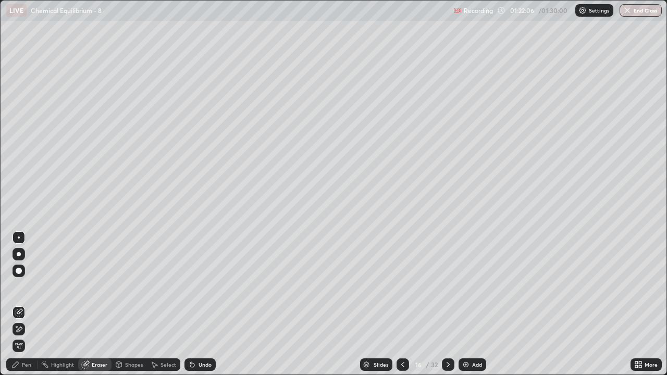
click at [28, 304] on div "Pen" at bounding box center [26, 364] width 9 height 5
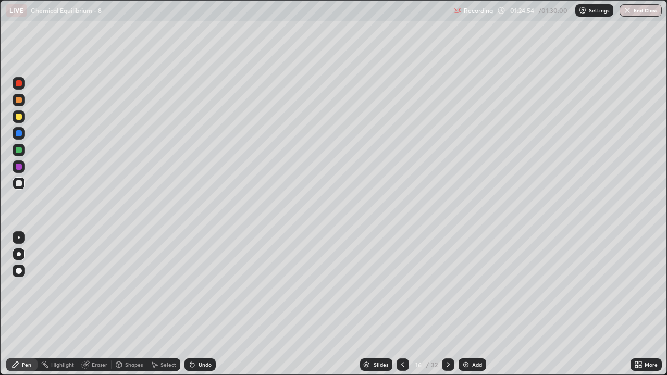
click at [447, 304] on div at bounding box center [448, 364] width 12 height 12
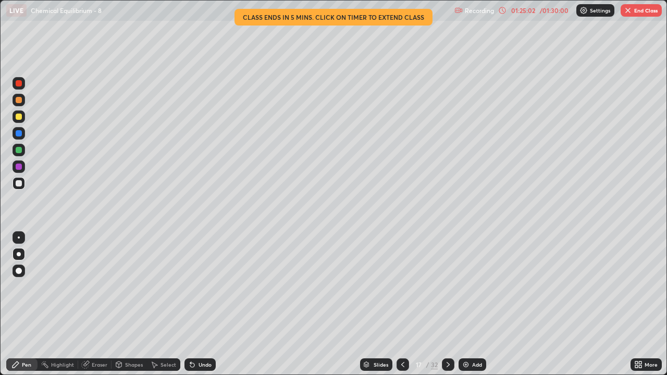
click at [98, 304] on div "Eraser" at bounding box center [94, 364] width 33 height 12
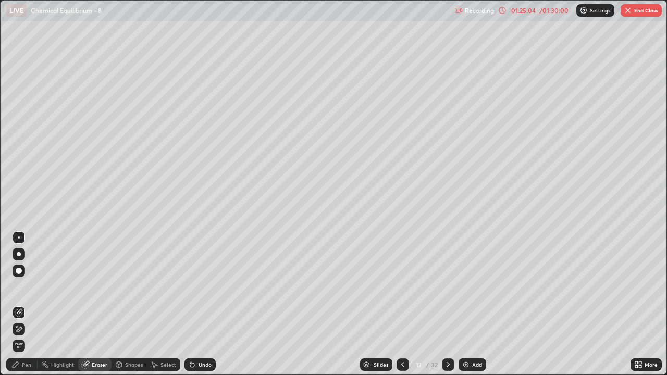
click at [26, 304] on div "Pen" at bounding box center [26, 364] width 9 height 5
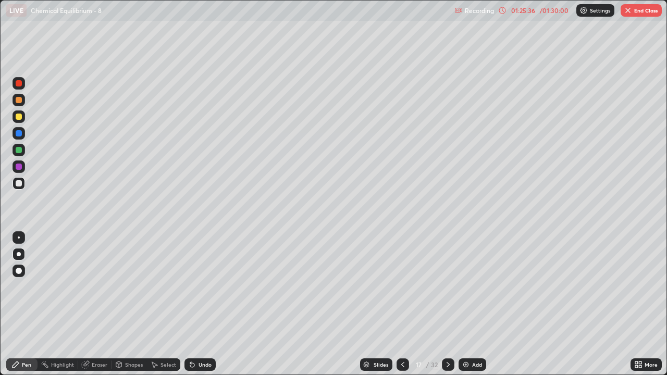
click at [14, 118] on div at bounding box center [18, 116] width 12 height 12
click at [96, 304] on div "Eraser" at bounding box center [100, 364] width 16 height 5
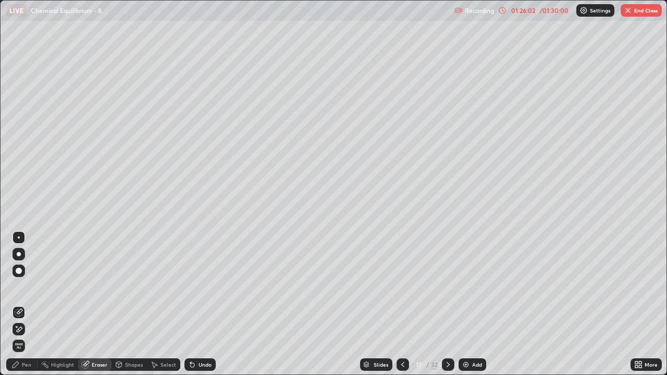
click at [26, 304] on div "Pen" at bounding box center [26, 364] width 9 height 5
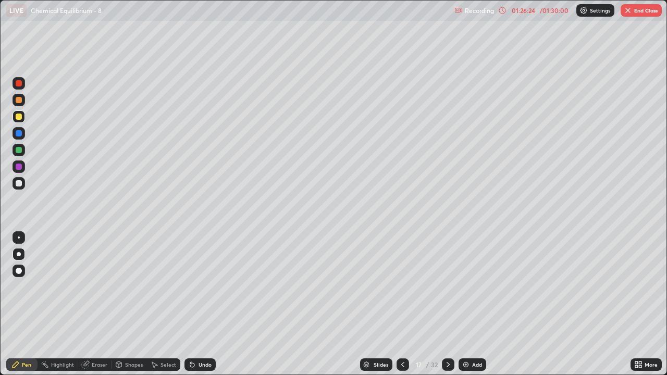
click at [102, 304] on div "Eraser" at bounding box center [100, 364] width 16 height 5
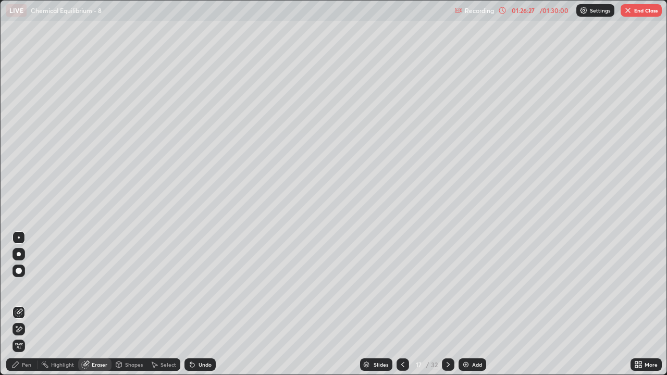
click at [31, 304] on div "Pen" at bounding box center [26, 364] width 9 height 5
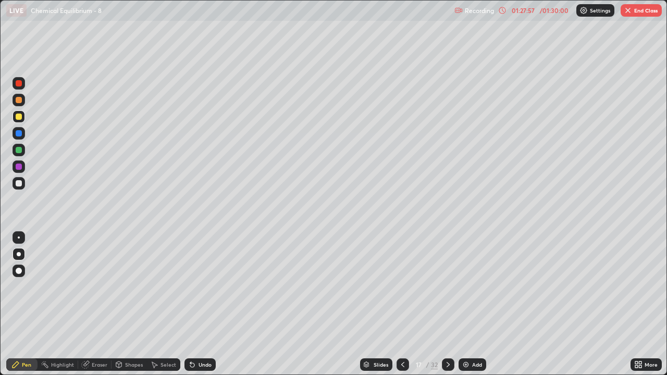
click at [637, 13] on button "End Class" at bounding box center [640, 10] width 41 height 12
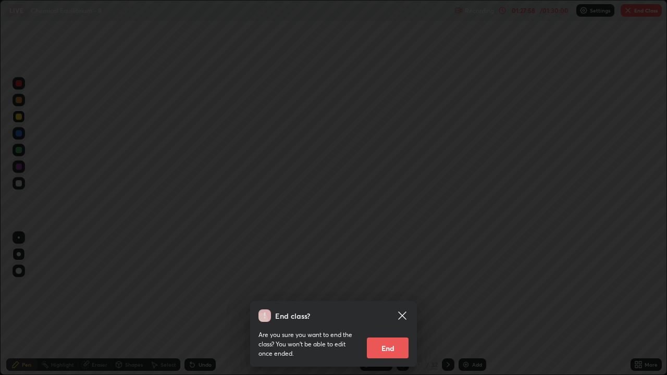
click at [394, 304] on button "End" at bounding box center [388, 347] width 42 height 21
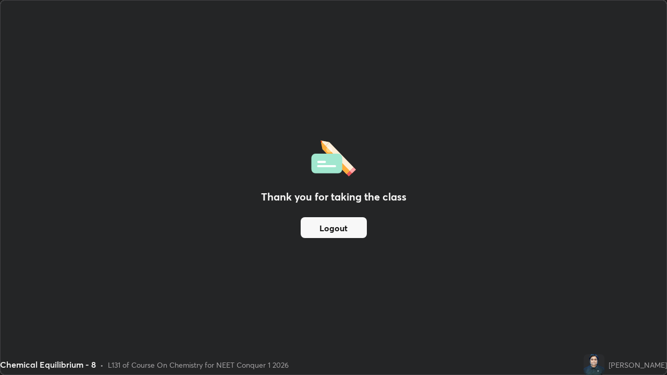
click at [327, 227] on button "Logout" at bounding box center [333, 227] width 66 height 21
